Goal: Information Seeking & Learning: Learn about a topic

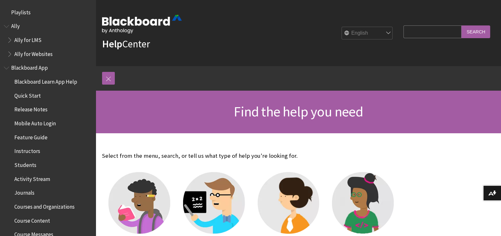
drag, startPoint x: 427, startPoint y: 29, endPoint x: 425, endPoint y: 24, distance: 6.0
click at [427, 29] on input "Search Query" at bounding box center [432, 31] width 58 height 12
type input "overall grade"
click at [461, 25] on input "Search" at bounding box center [475, 31] width 29 height 12
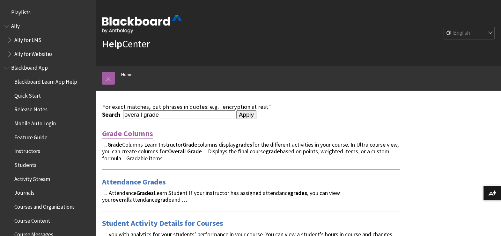
click at [138, 133] on link "Grade Columns" at bounding box center [127, 134] width 51 height 10
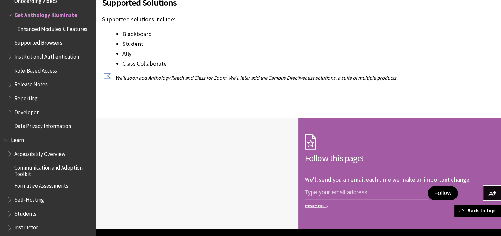
scroll to position [876, 0]
